Goal: Information Seeking & Learning: Understand process/instructions

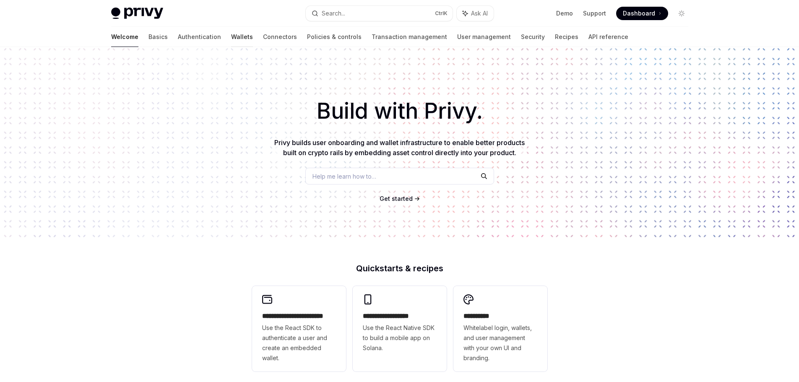
click at [231, 39] on link "Wallets" at bounding box center [242, 37] width 22 height 20
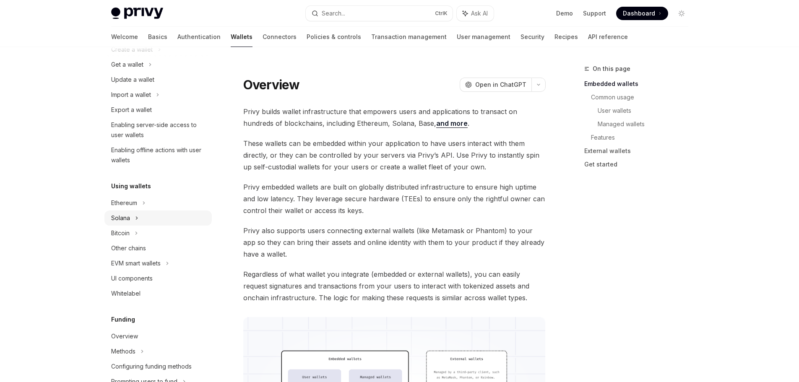
click at [132, 221] on div "Solana" at bounding box center [157, 217] width 107 height 15
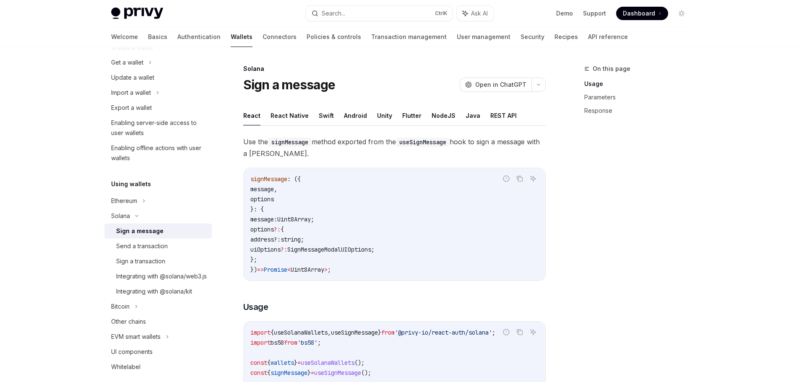
scroll to position [83, 0]
click at [131, 296] on div "Integrating with @solana/kit" at bounding box center [154, 291] width 76 height 10
type textarea "*"
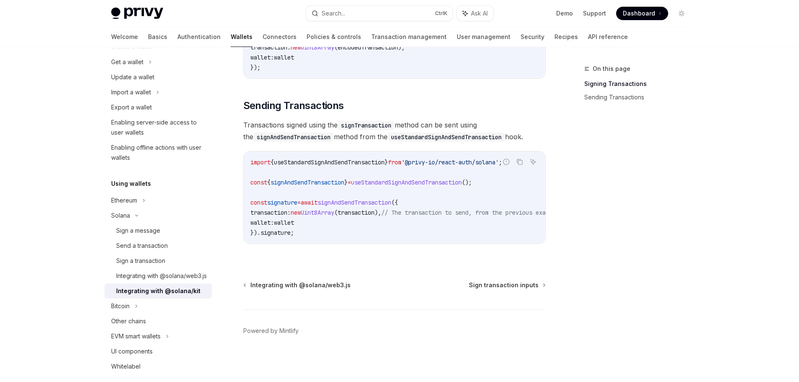
scroll to position [693, 0]
click at [649, 9] on span "Dashboard" at bounding box center [639, 13] width 32 height 8
